Goal: Find contact information: Obtain details needed to contact an individual or organization

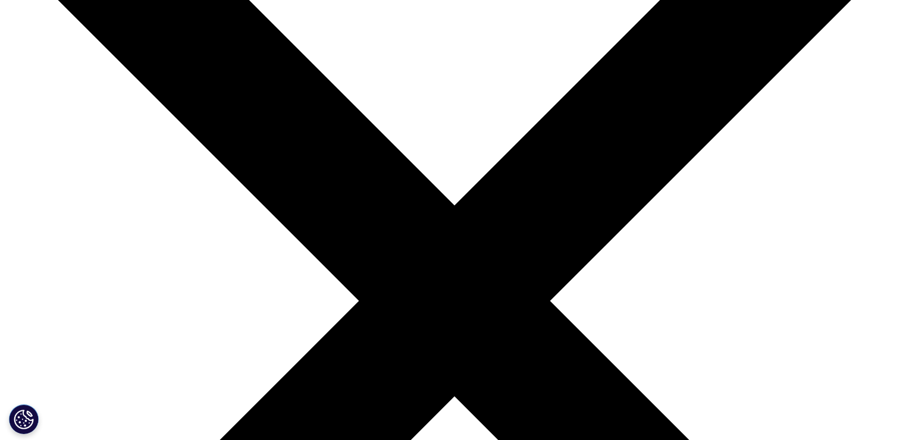
scroll to position [154, 0]
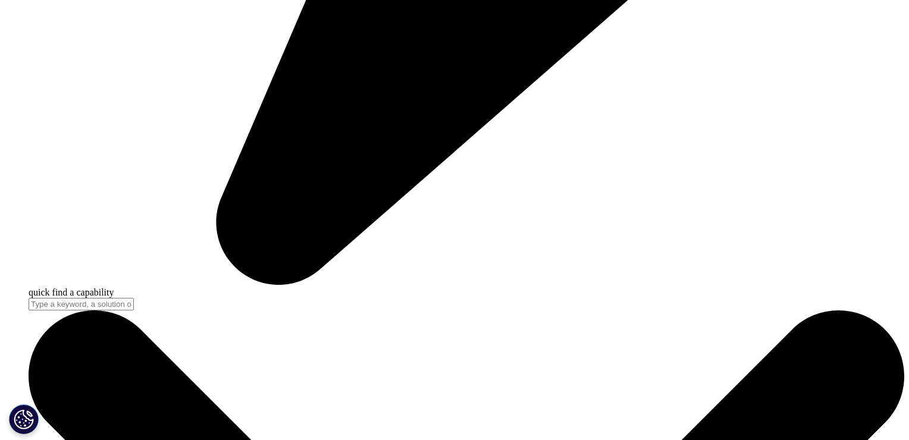
scroll to position [4040, 0]
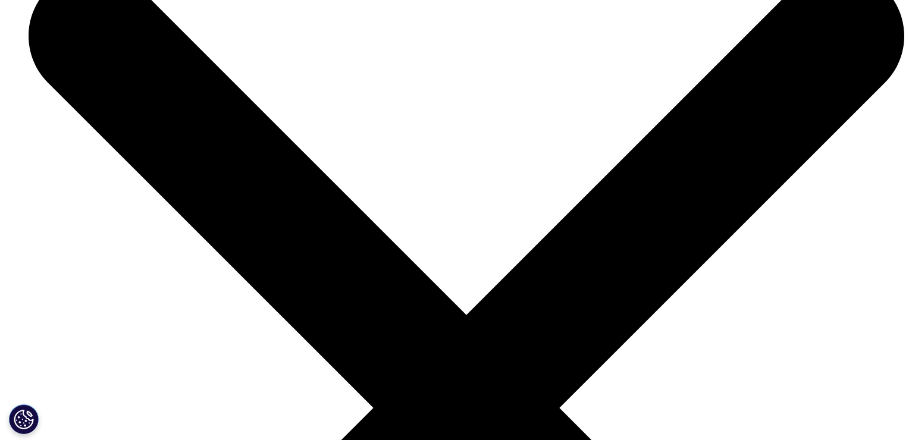
scroll to position [4003, 0]
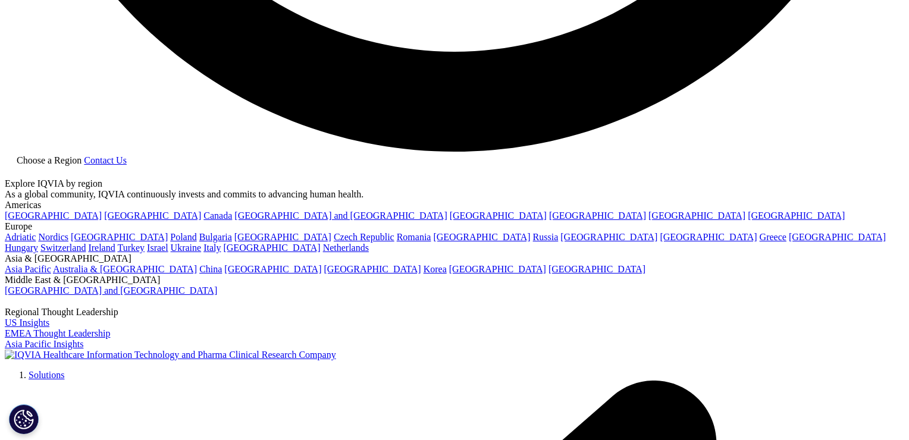
scroll to position [2571, 0]
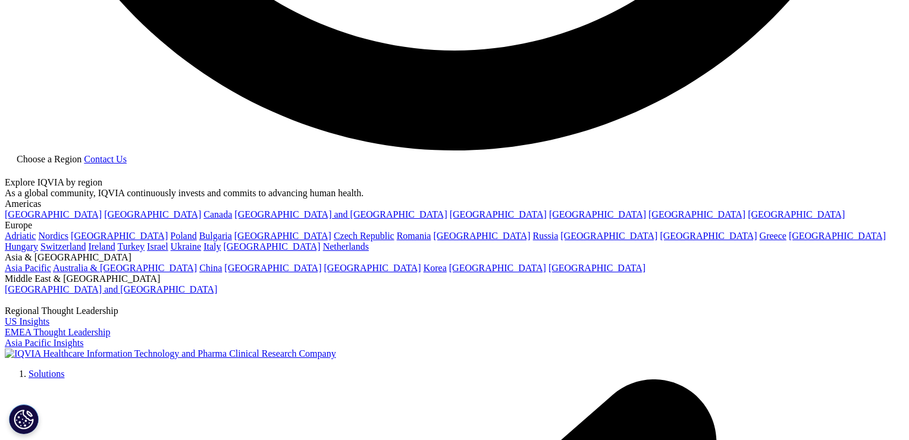
drag, startPoint x: 304, startPoint y: 251, endPoint x: 141, endPoint y: 226, distance: 164.5
copy ul "Omega Embassy TechSquare Marathahalli- Sarjapur Outer Ring Road, Kadubeesanahal…"
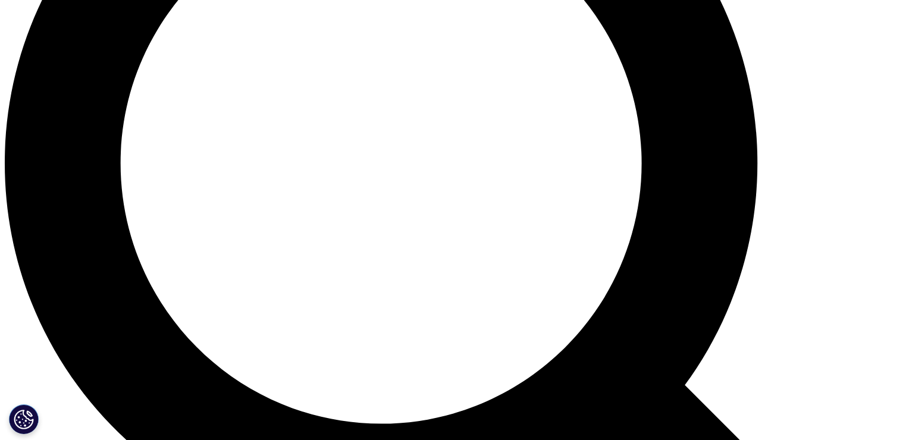
scroll to position [1090, 0]
